Goal: Transaction & Acquisition: Purchase product/service

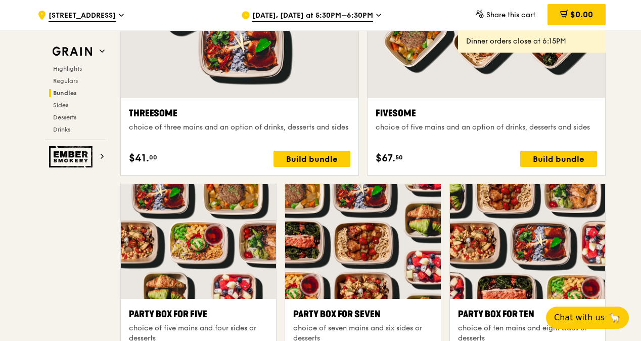
scroll to position [1770, 0]
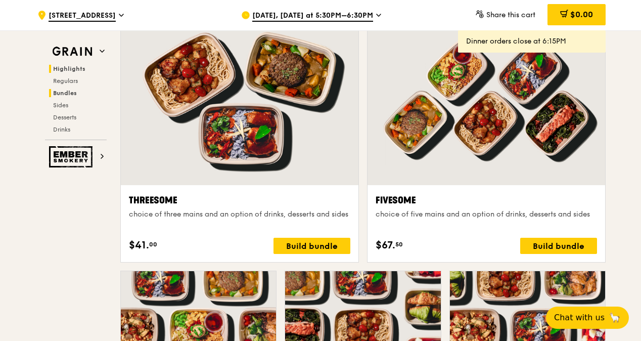
click at [76, 69] on span "Highlights" at bounding box center [69, 68] width 32 height 7
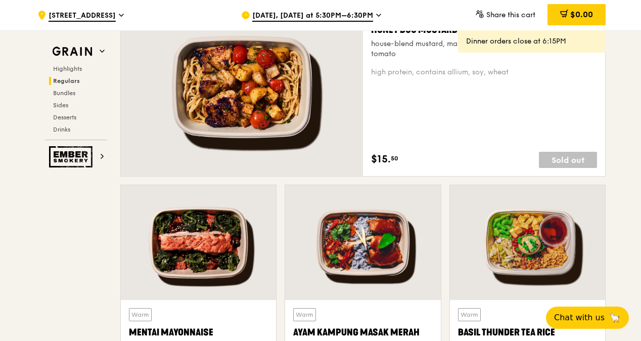
scroll to position [740, 0]
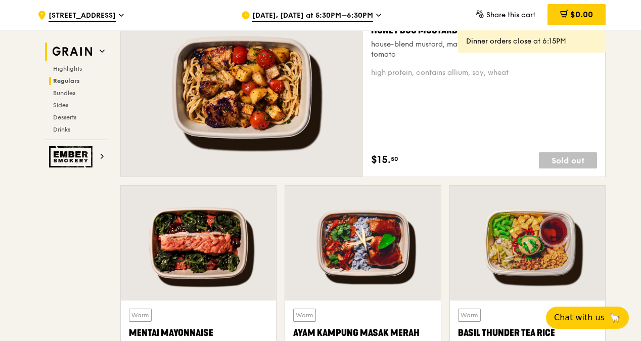
click at [101, 49] on icon at bounding box center [102, 51] width 5 height 5
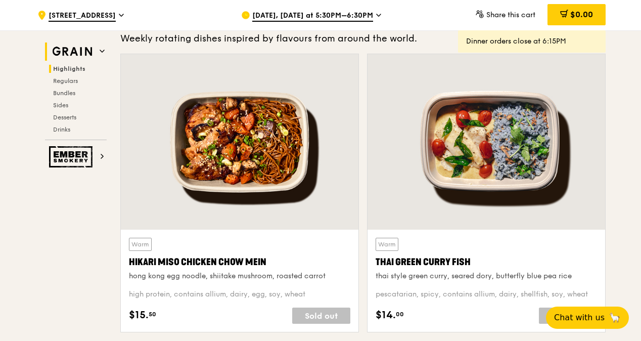
scroll to position [285, 0]
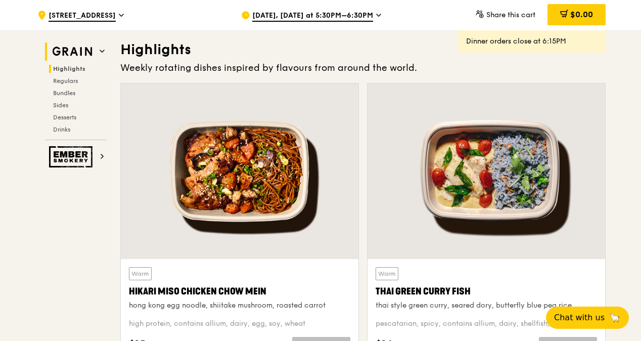
click at [99, 51] on h2 "Grain" at bounding box center [76, 51] width 62 height 18
click at [100, 50] on icon at bounding box center [102, 51] width 4 height 2
click at [102, 49] on icon at bounding box center [102, 51] width 5 height 5
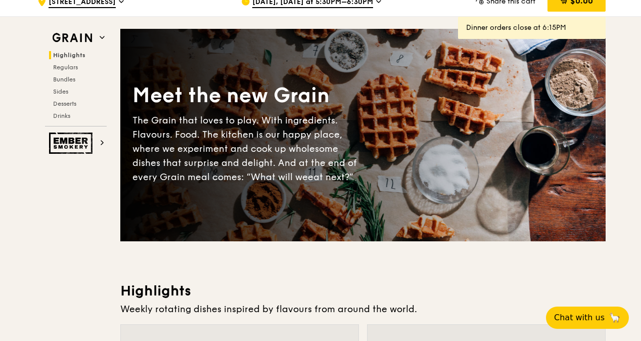
scroll to position [0, 0]
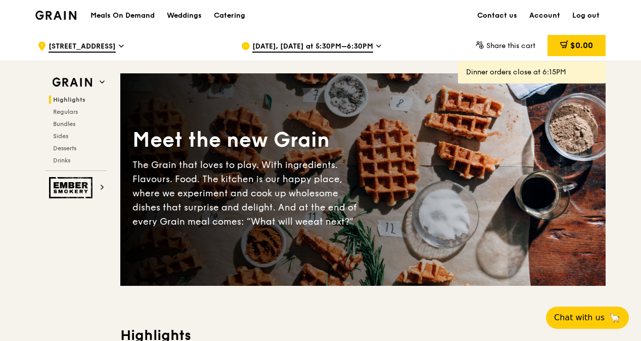
click at [135, 15] on h1 "Meals On Demand" at bounding box center [122, 16] width 64 height 10
click at [238, 8] on div "Catering" at bounding box center [229, 16] width 31 height 30
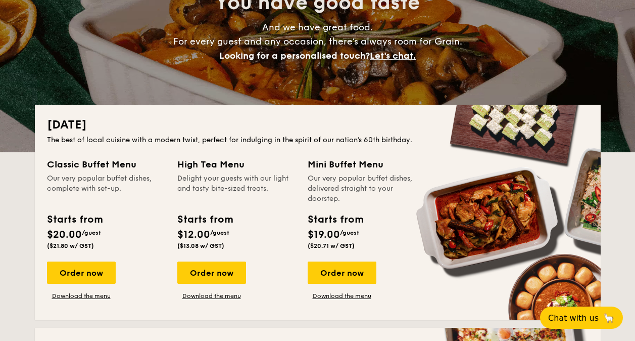
scroll to position [152, 0]
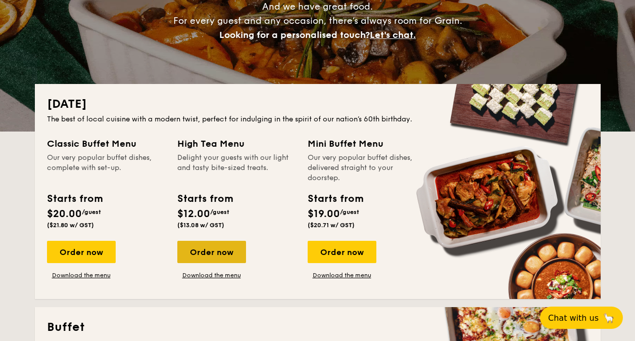
click at [217, 252] on div "Order now" at bounding box center [211, 252] width 69 height 22
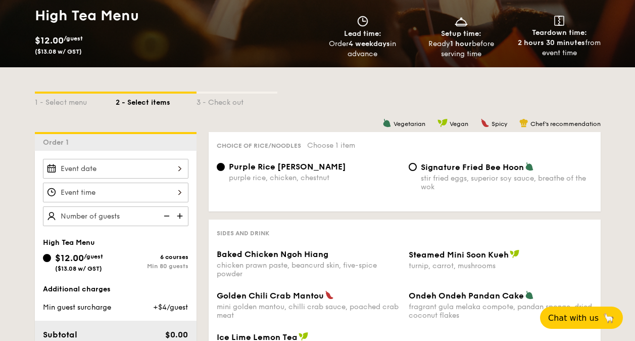
scroll to position [202, 0]
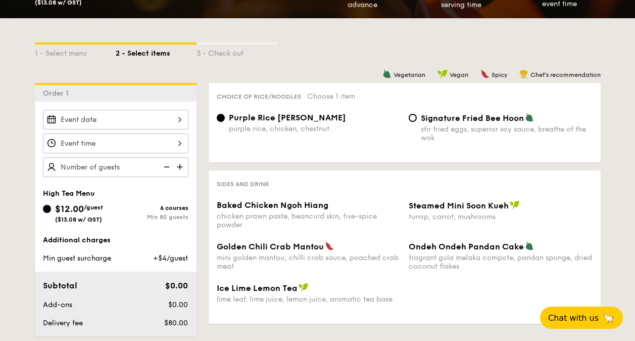
click at [164, 218] on div "Min 80 guests" at bounding box center [152, 216] width 73 height 7
click at [51, 213] on input "$12.00 /guest ($13.08 w/ GST) 6 courses Min 80 guests" at bounding box center [47, 209] width 8 height 8
click at [450, 121] on span "Signature Fried Bee Hoon" at bounding box center [472, 118] width 103 height 10
click at [417, 121] on input "Signature Fried Bee Hoon stir fried eggs, superior soy sauce, breathe of the wok" at bounding box center [413, 118] width 8 height 8
radio input "true"
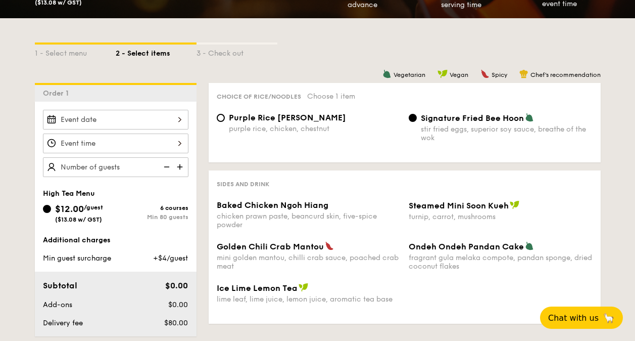
click at [183, 163] on img at bounding box center [180, 166] width 15 height 19
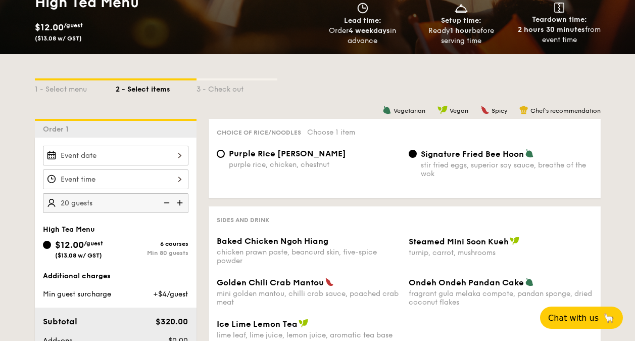
scroll to position [152, 0]
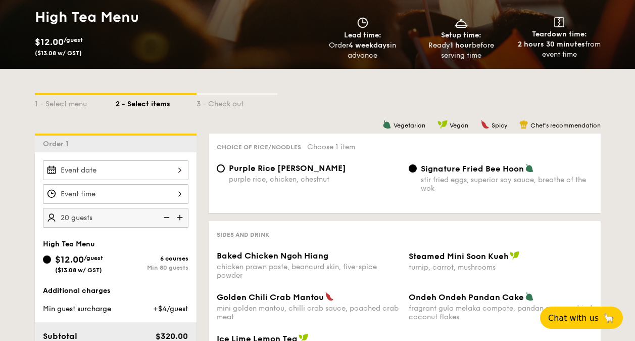
click at [183, 165] on input "Baked Chicken Ngoh Hiang chicken prawn paste, beancurd skin, five-spice powder" at bounding box center [116, 170] width 146 height 20
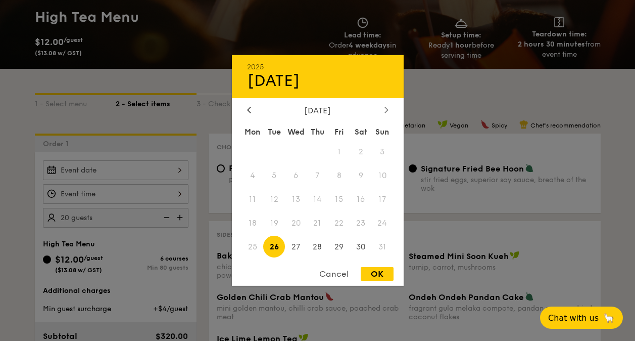
click at [389, 112] on div at bounding box center [386, 111] width 9 height 10
click at [254, 150] on span "1" at bounding box center [253, 152] width 22 height 22
click at [299, 148] on span "3" at bounding box center [296, 152] width 22 height 22
click at [299, 149] on span "3" at bounding box center [296, 152] width 22 height 22
click at [250, 103] on div "2025 Aug [DATE] Tue Wed Thu Fri Sat Sun 1 2 3 4 5 6 7 8 9 10 11 12 13 14 15 16 …" at bounding box center [318, 170] width 172 height 230
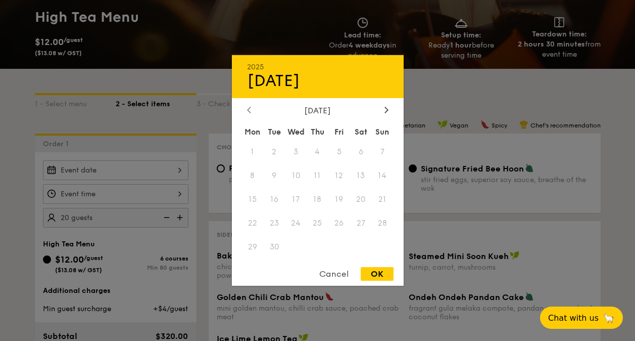
click at [247, 114] on div at bounding box center [249, 111] width 9 height 10
click at [336, 277] on div "Cancel" at bounding box center [334, 274] width 50 height 14
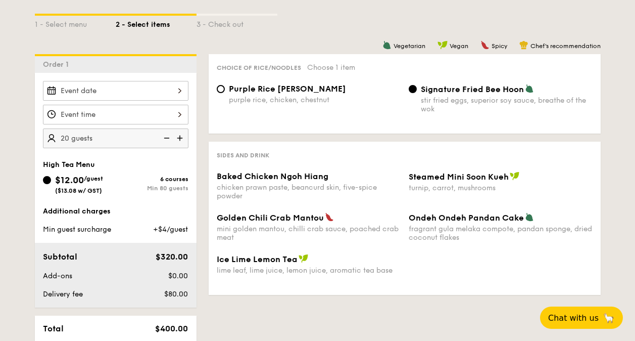
scroll to position [253, 0]
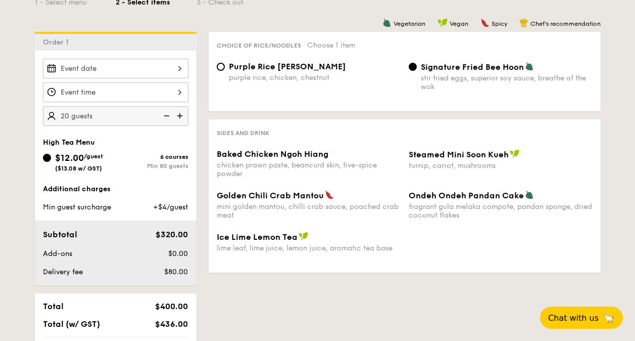
click at [180, 116] on img at bounding box center [180, 115] width 15 height 19
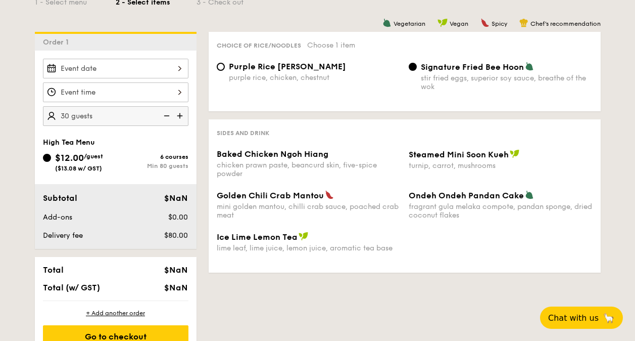
click at [182, 114] on img at bounding box center [180, 115] width 15 height 19
click at [178, 115] on img at bounding box center [180, 115] width 15 height 19
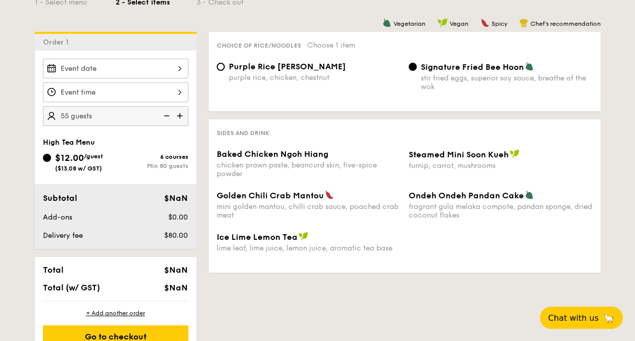
click at [178, 115] on img at bounding box center [180, 115] width 15 height 19
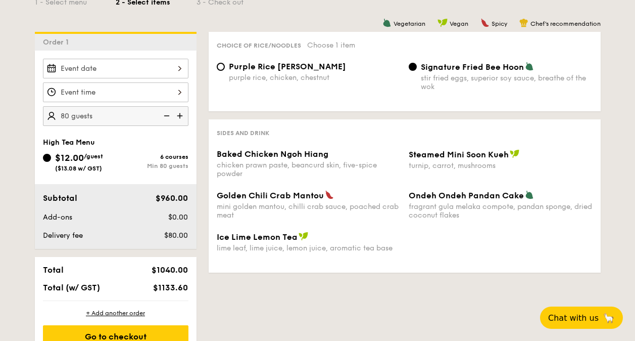
click at [179, 115] on img at bounding box center [180, 115] width 15 height 19
click at [168, 118] on img at bounding box center [165, 115] width 15 height 19
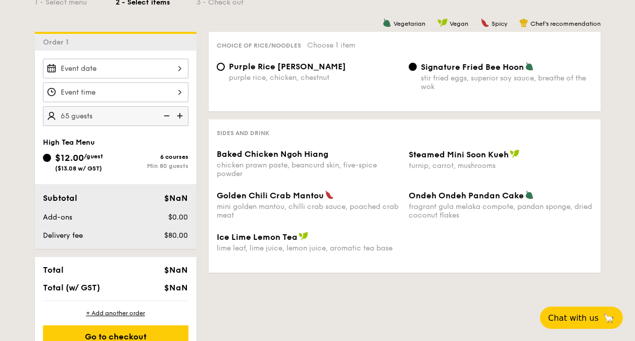
click at [168, 118] on img at bounding box center [165, 115] width 15 height 19
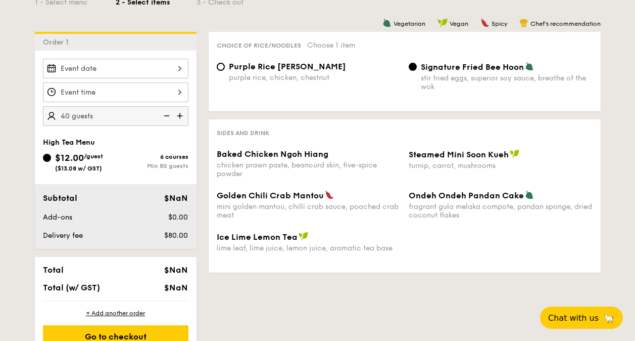
click at [168, 118] on img at bounding box center [165, 115] width 15 height 19
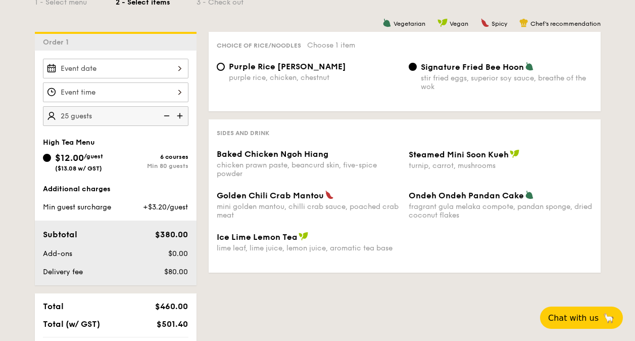
click at [168, 118] on img at bounding box center [165, 115] width 15 height 19
type input "20 guests"
click at [162, 117] on img at bounding box center [165, 115] width 15 height 19
click at [167, 114] on img at bounding box center [165, 115] width 15 height 19
click at [173, 94] on input "Baked Chicken Ngoh Hiang chicken prawn paste, beancurd skin, five-spice powder" at bounding box center [116, 92] width 146 height 20
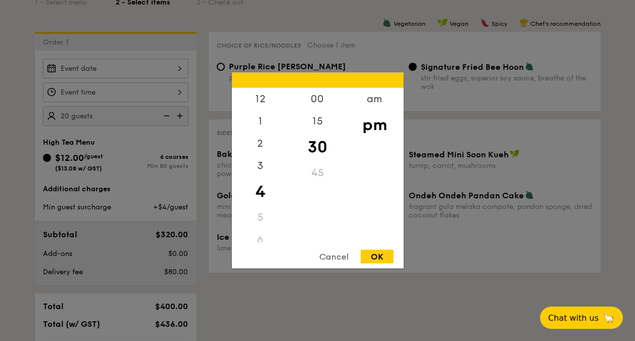
click at [178, 66] on div at bounding box center [317, 170] width 635 height 341
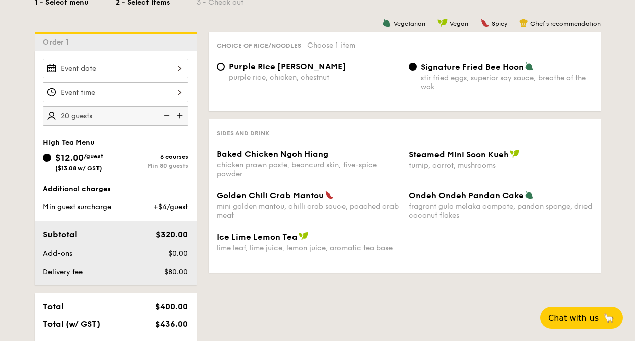
scroll to position [152, 0]
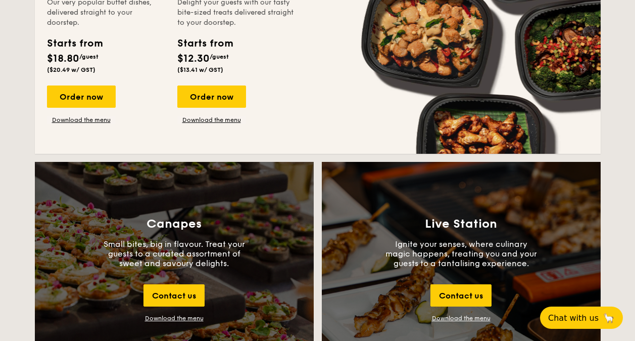
scroll to position [808, 0]
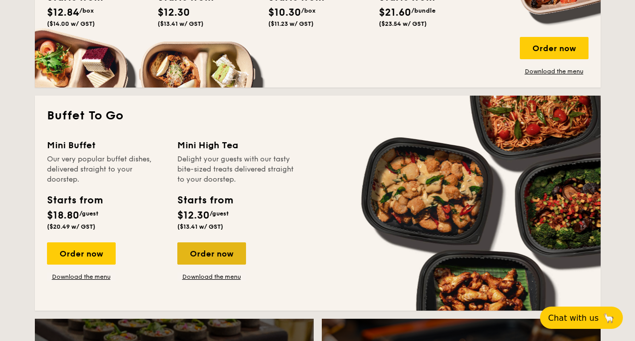
click at [210, 249] on div "Order now" at bounding box center [211, 253] width 69 height 22
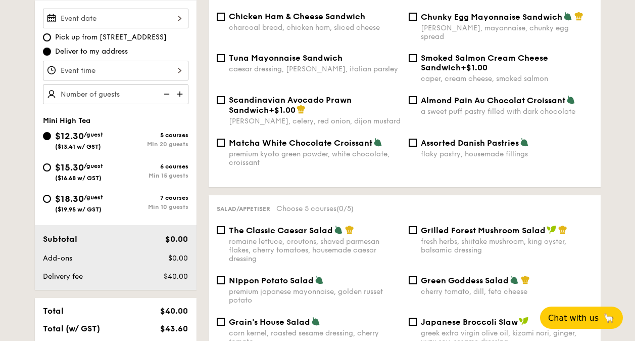
scroll to position [302, 0]
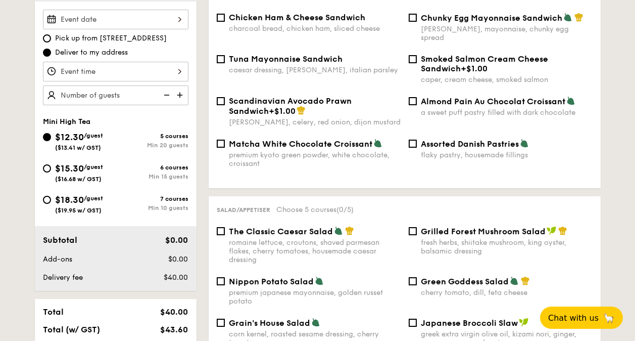
click at [179, 96] on img at bounding box center [180, 94] width 15 height 19
type input "20 guests"
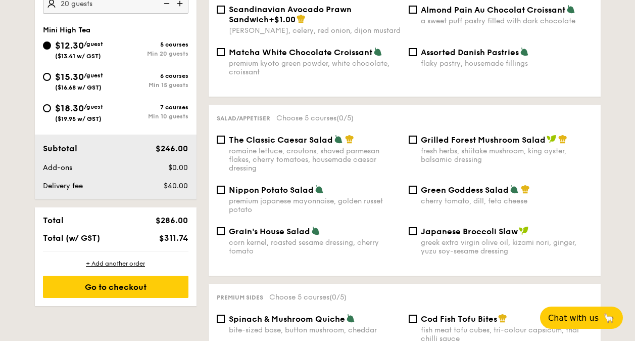
scroll to position [403, 0]
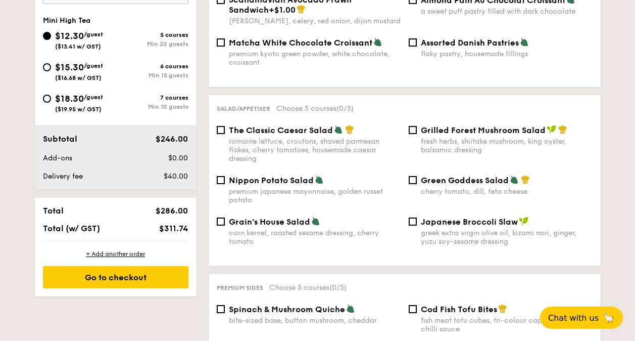
click at [81, 109] on span "($19.95 w/ GST)" at bounding box center [78, 109] width 46 height 7
click at [51, 103] on input "$18.30 /guest ($19.95 w/ GST) 7 courses Min 10 guests" at bounding box center [47, 98] width 8 height 8
radio input "true"
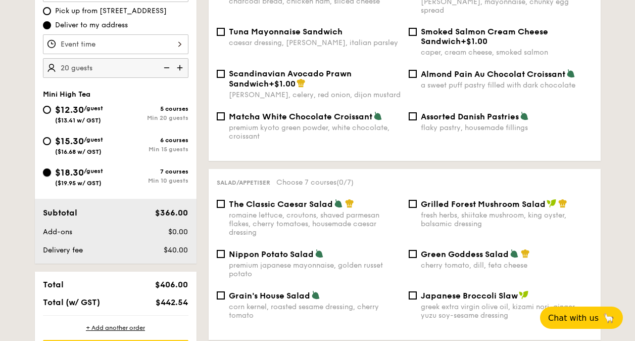
scroll to position [302, 0]
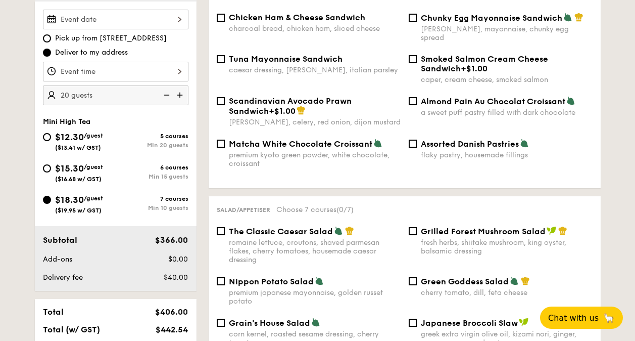
click at [167, 91] on img at bounding box center [165, 94] width 15 height 19
type input "10 guests"
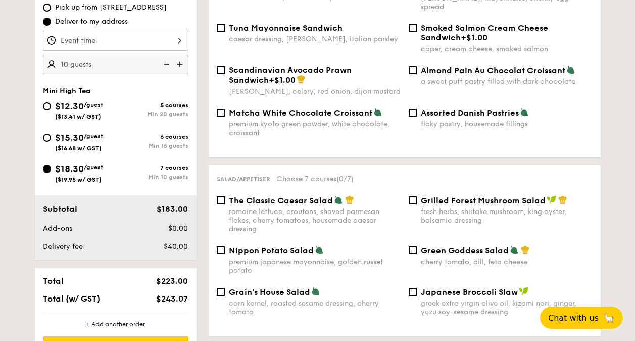
scroll to position [353, 0]
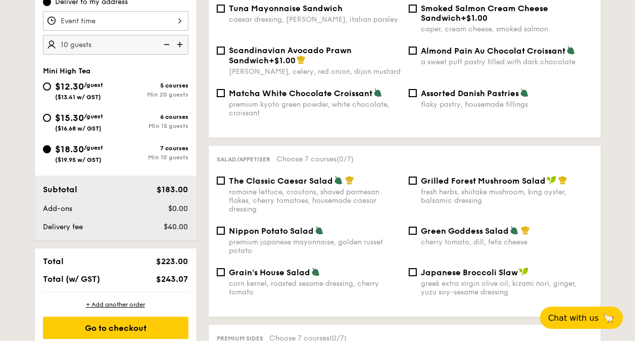
click at [102, 88] on span "/guest" at bounding box center [93, 84] width 19 height 7
click at [51, 88] on input "$12.30 /guest ($13.41 w/ GST) 5 courses Min 20 guests" at bounding box center [47, 86] width 8 height 8
radio input "true"
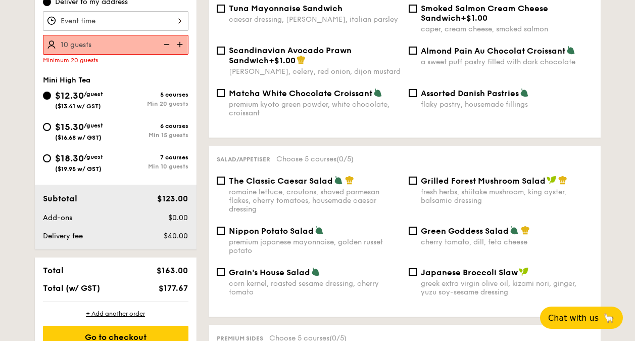
click at [177, 44] on img at bounding box center [180, 44] width 15 height 19
type input "20 guests"
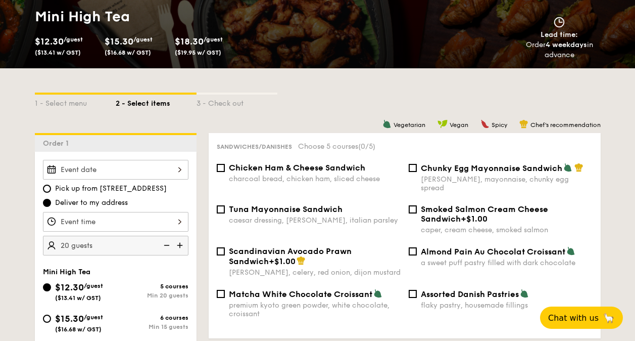
scroll to position [151, 0]
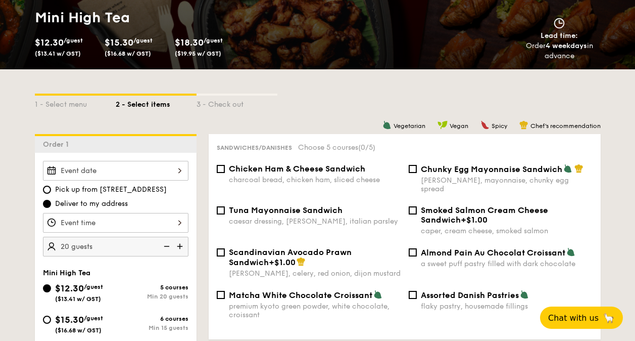
click at [118, 189] on span "Pick up from 5 Burn Road #05-01" at bounding box center [111, 189] width 112 height 10
click at [51, 189] on input "Pick up from 5 Burn Road #05-01" at bounding box center [47, 189] width 8 height 8
radio input "true"
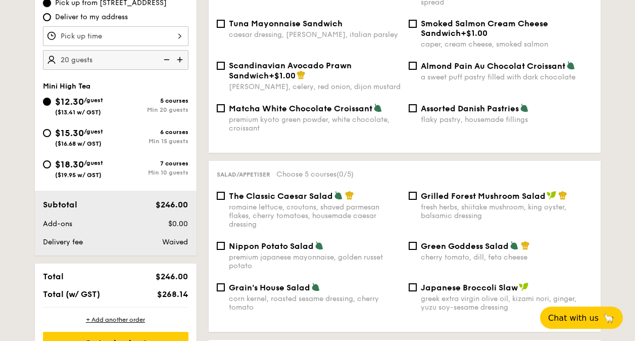
scroll to position [353, 0]
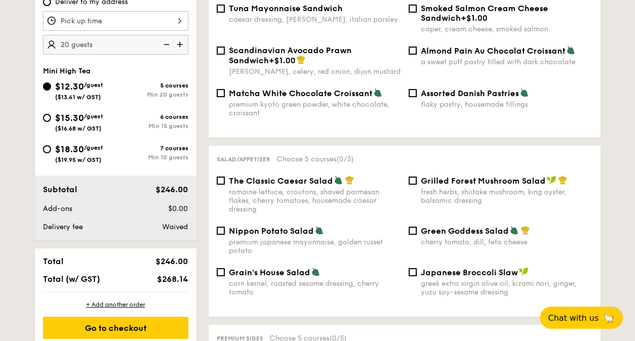
click at [295, 187] on div "romaine lettuce, croutons, shaved parmesan flakes, cherry tomatoes, housemade c…" at bounding box center [315, 200] width 172 height 26
click at [225, 182] on input "The Classic Caesar Salad romaine lettuce, croutons, shaved parmesan flakes, che…" at bounding box center [221, 180] width 8 height 8
checkbox input "true"
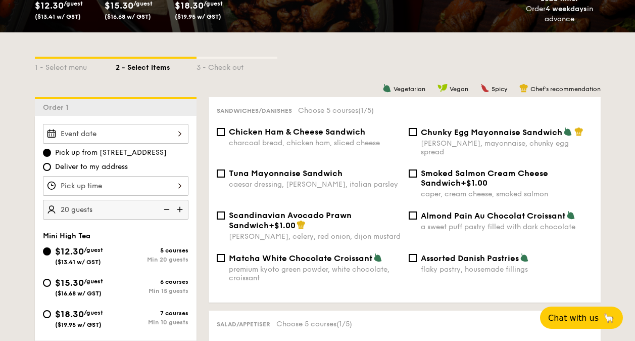
scroll to position [202, 0]
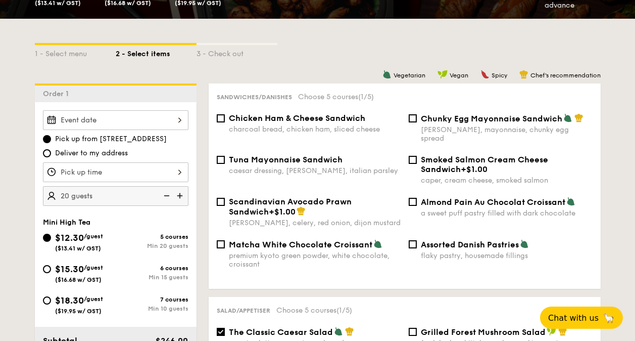
click at [298, 122] on span "Chicken Ham & Cheese Sandwich" at bounding box center [297, 118] width 136 height 10
click at [225, 122] on input "Chicken Ham & Cheese Sandwich charcoal bread, chicken ham, sliced cheese" at bounding box center [221, 118] width 8 height 8
checkbox input "true"
click at [472, 197] on span "Almond Pain Au Chocolat Croissant" at bounding box center [493, 202] width 145 height 10
click at [417, 198] on input "Almond Pain Au Chocolat Croissant a sweet puff pastry filled with dark chocolate" at bounding box center [413, 202] width 8 height 8
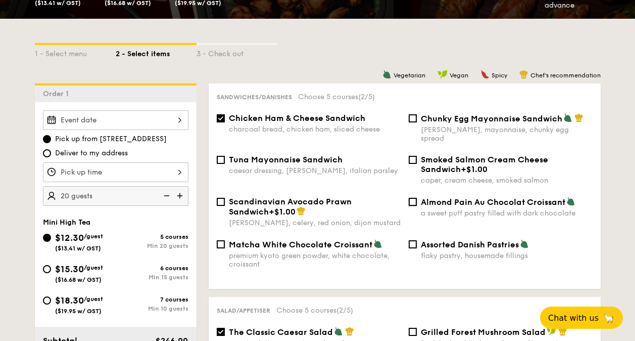
checkbox input "true"
click at [352, 240] on span "Matcha White Chocolate Croissant" at bounding box center [301, 245] width 144 height 10
click at [225, 240] on input "Matcha White Chocolate Croissant premium kyoto green powder, white chocolate, c…" at bounding box center [221, 244] width 8 height 8
checkbox input "true"
click at [462, 240] on span "Assorted Danish Pastries" at bounding box center [470, 245] width 98 height 10
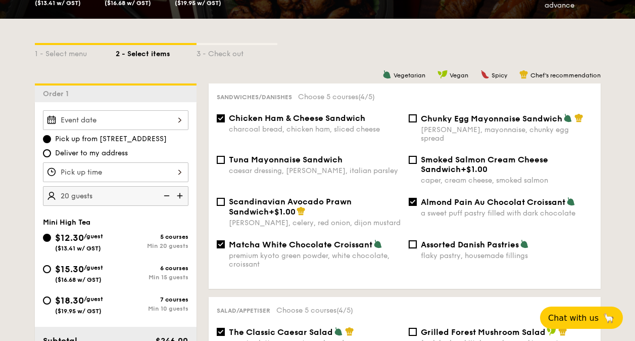
click at [417, 240] on input "Assorted Danish Pastries flaky pastry, housemade fillings" at bounding box center [413, 244] width 8 height 8
checkbox input "true"
click at [488, 122] on span "Chunky Egg Mayonnaise Sandwich" at bounding box center [491, 119] width 141 height 10
click at [417, 122] on input "Chunky Egg Mayonnaise Sandwich dijon mustard, mayonnaise, chunky egg spread" at bounding box center [413, 118] width 8 height 8
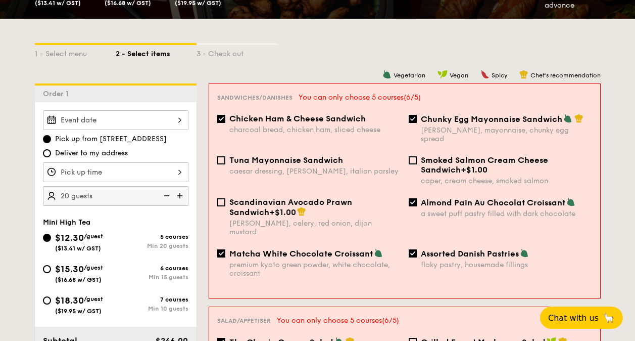
click at [488, 122] on span "Chunky Egg Mayonnaise Sandwich" at bounding box center [491, 119] width 141 height 10
click at [417, 122] on input "Chunky Egg Mayonnaise Sandwich dijon mustard, mayonnaise, chunky egg spread" at bounding box center [413, 119] width 8 height 8
checkbox input "false"
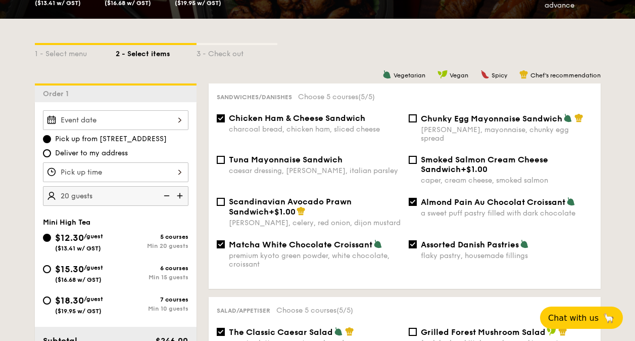
click at [348, 240] on span "Matcha White Chocolate Croissant" at bounding box center [301, 245] width 144 height 10
click at [225, 240] on input "Matcha White Chocolate Croissant premium kyoto green powder, white chocolate, c…" at bounding box center [221, 244] width 8 height 8
checkbox input "false"
click at [447, 230] on div "Scandinavian Avocado Prawn Sandwich +$1.00 dill, celery, red onion, dijon musta…" at bounding box center [405, 218] width 384 height 42
click at [447, 240] on span "Assorted Danish Pastries" at bounding box center [470, 245] width 98 height 10
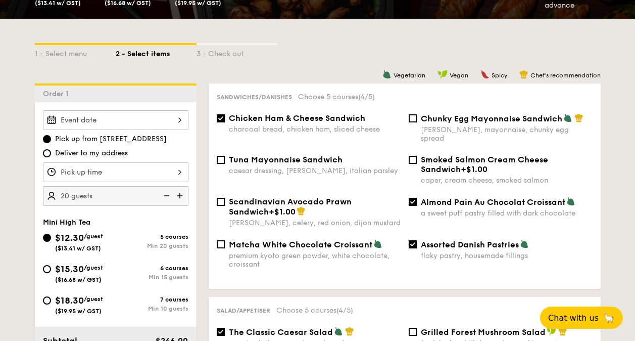
click at [417, 240] on input "Assorted Danish Pastries flaky pastry, housemade fillings" at bounding box center [413, 244] width 8 height 8
checkbox input "false"
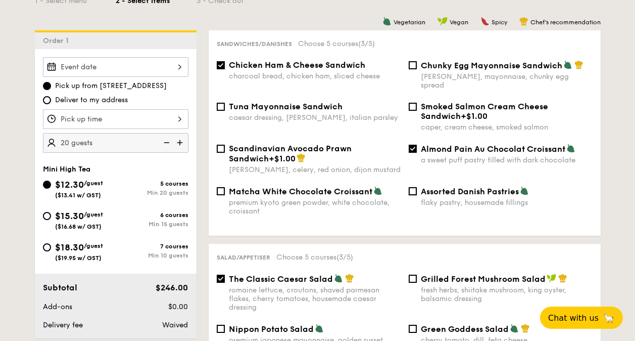
scroll to position [252, 0]
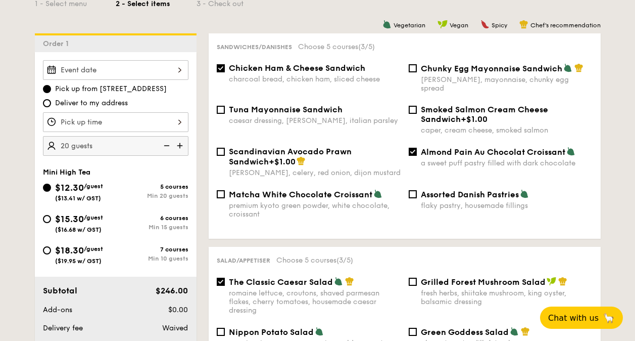
click at [430, 159] on div "a sweet puff pastry filled with dark chocolate" at bounding box center [507, 163] width 172 height 9
click at [417, 150] on input "Almond Pain Au Chocolat Croissant a sweet puff pastry filled with dark chocolate" at bounding box center [413, 152] width 8 height 8
checkbox input "false"
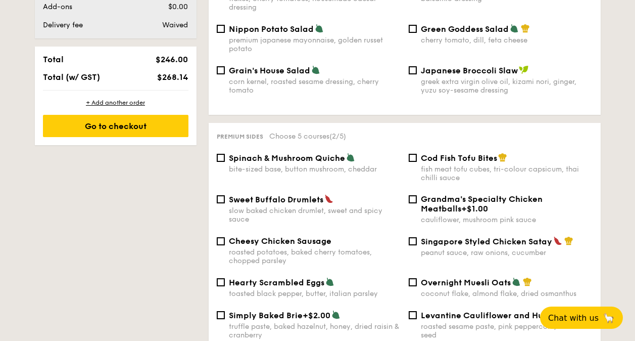
scroll to position [605, 0]
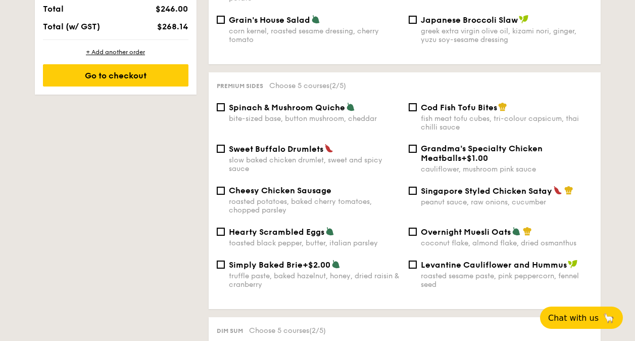
click at [294, 144] on span "Sweet Buffalo Drumlets" at bounding box center [276, 149] width 94 height 10
click at [225, 145] on input "Sweet Buffalo Drumlets slow baked chicken drumlet, sweet and spicy sauce" at bounding box center [221, 149] width 8 height 8
checkbox input "true"
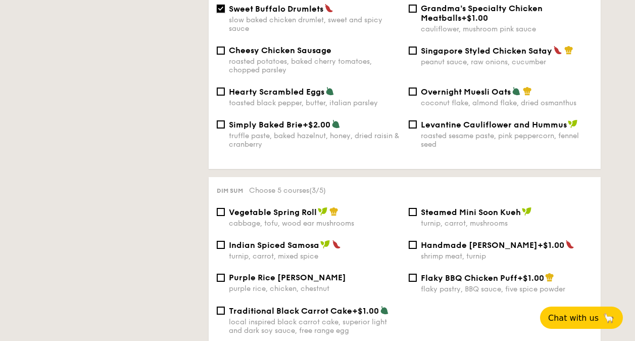
scroll to position [756, 0]
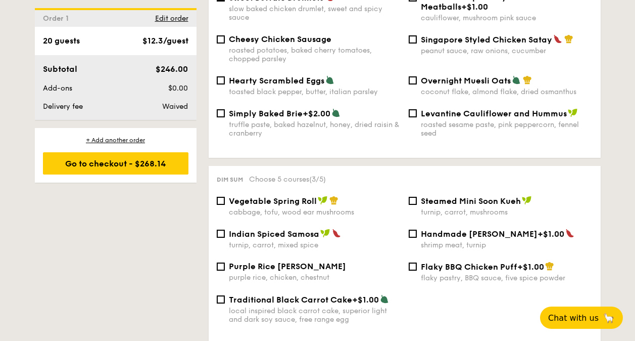
click at [304, 262] on span "Purple Rice [PERSON_NAME]" at bounding box center [287, 266] width 117 height 10
click at [225, 262] on input "Purple Rice Loh Mai Kai purple rice, chicken, chestnut" at bounding box center [221, 266] width 8 height 8
checkbox input "true"
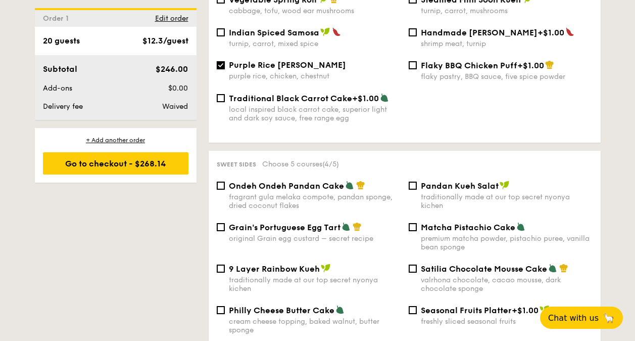
scroll to position [958, 0]
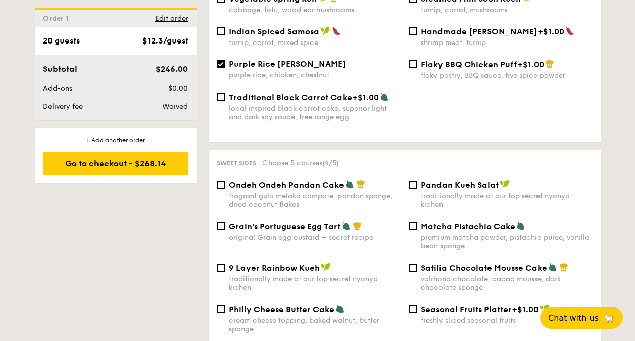
click at [450, 180] on span "Pandan Kueh Salat" at bounding box center [460, 185] width 78 height 10
click at [417, 180] on input "Pandan Kueh Salat traditionally made at our top secret nyonya kichen" at bounding box center [413, 184] width 8 height 8
checkbox input "true"
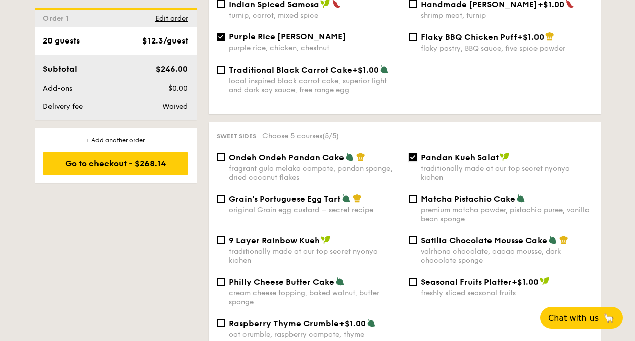
scroll to position [1008, 0]
